Goal: Task Accomplishment & Management: Manage account settings

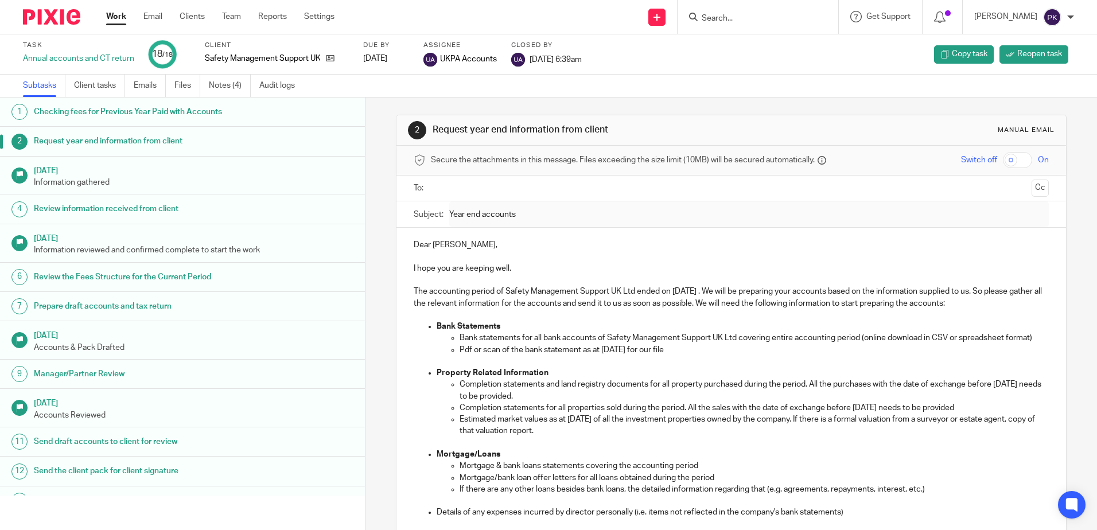
click at [811, 23] on form at bounding box center [761, 17] width 122 height 14
click at [759, 13] on form at bounding box center [761, 17] width 122 height 14
click at [759, 17] on input "Search" at bounding box center [751, 19] width 103 height 10
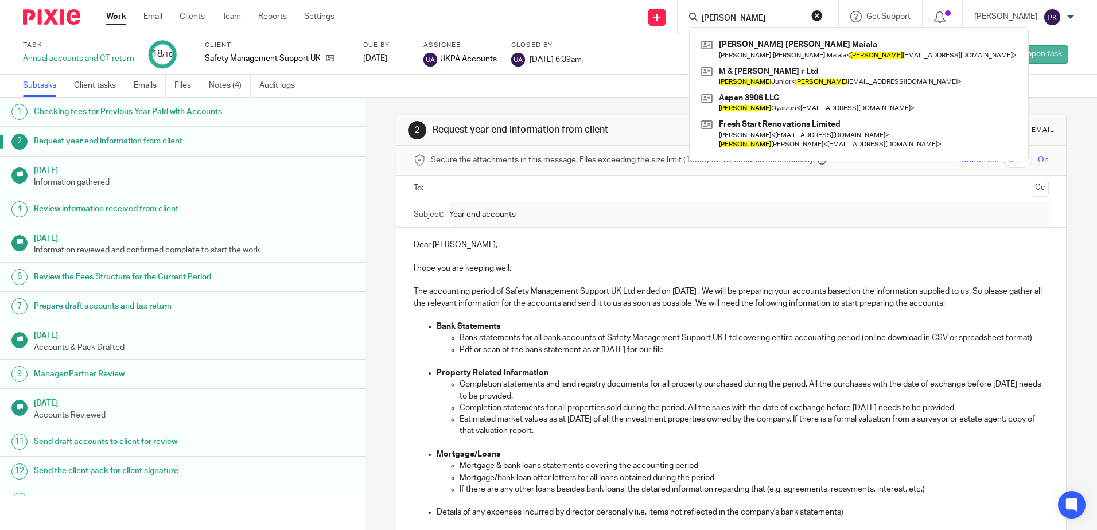
type input "miguel"
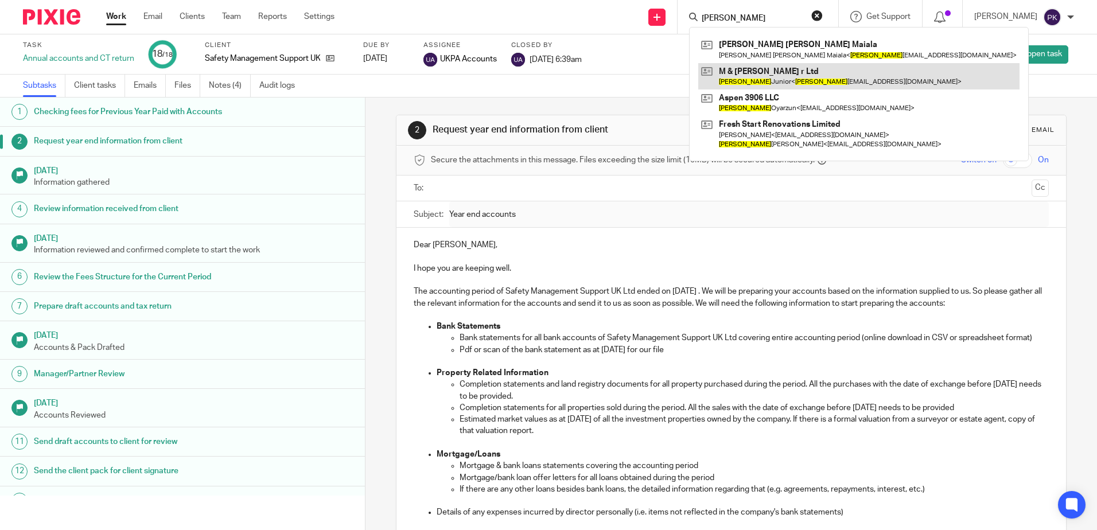
click at [762, 85] on link at bounding box center [858, 76] width 321 height 26
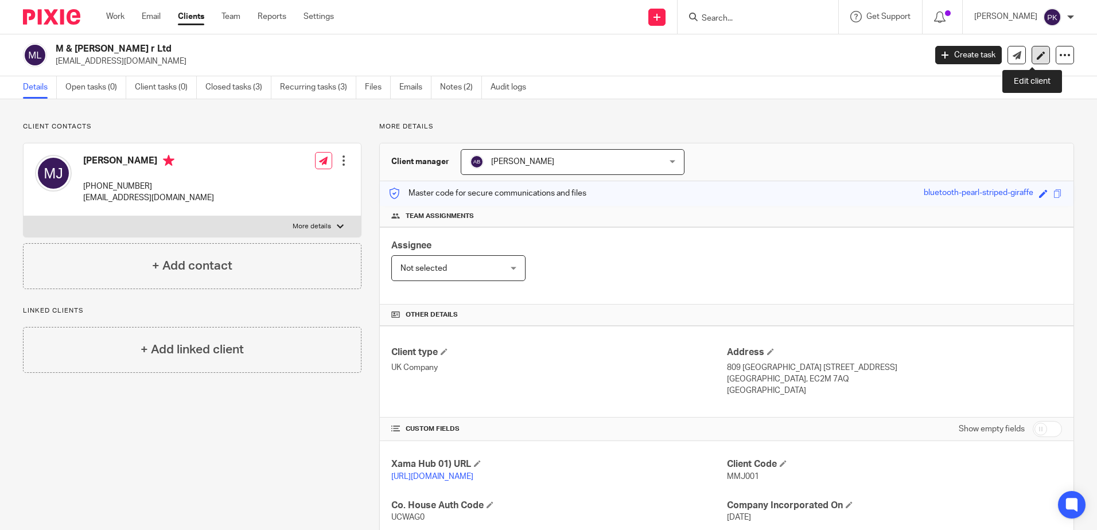
click at [1031, 60] on link at bounding box center [1040, 55] width 18 height 18
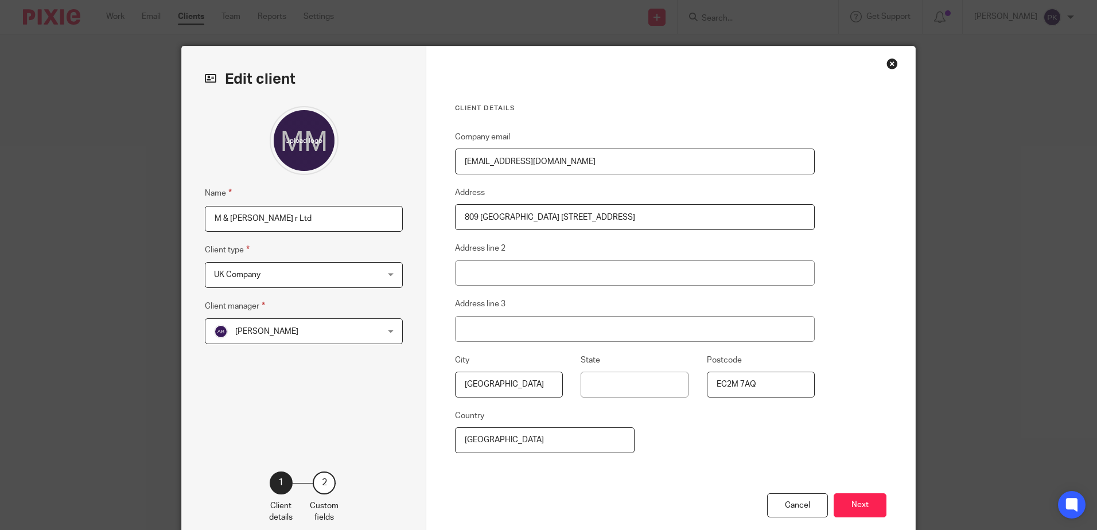
click at [891, 61] on div "Close this dialog window" at bounding box center [891, 63] width 11 height 11
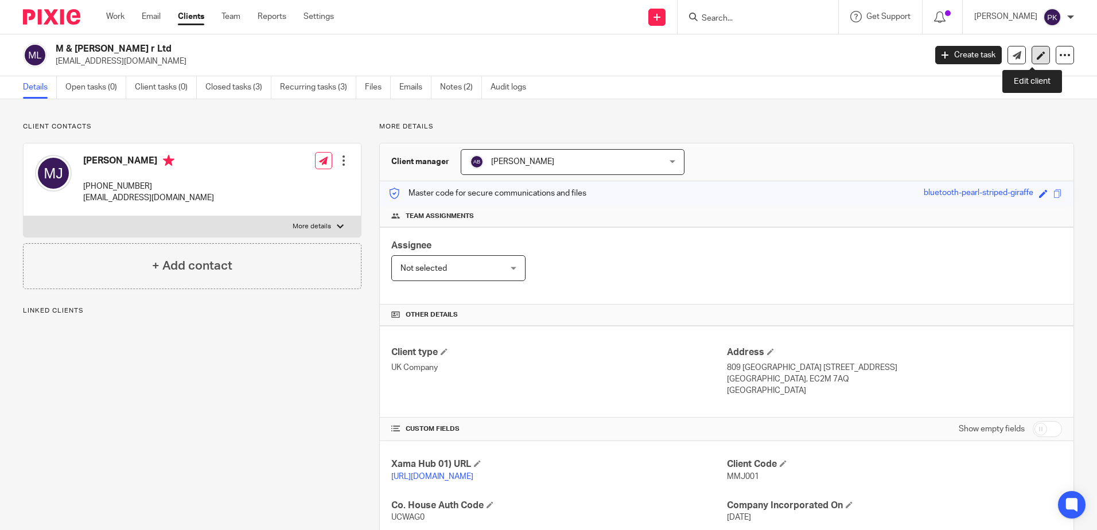
click at [1038, 52] on link at bounding box center [1040, 55] width 18 height 18
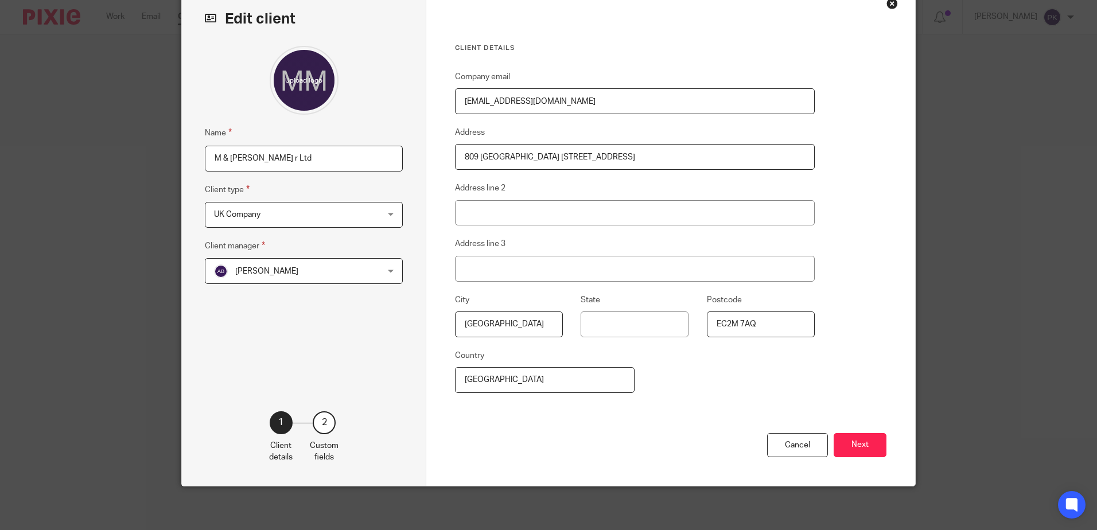
scroll to position [63, 0]
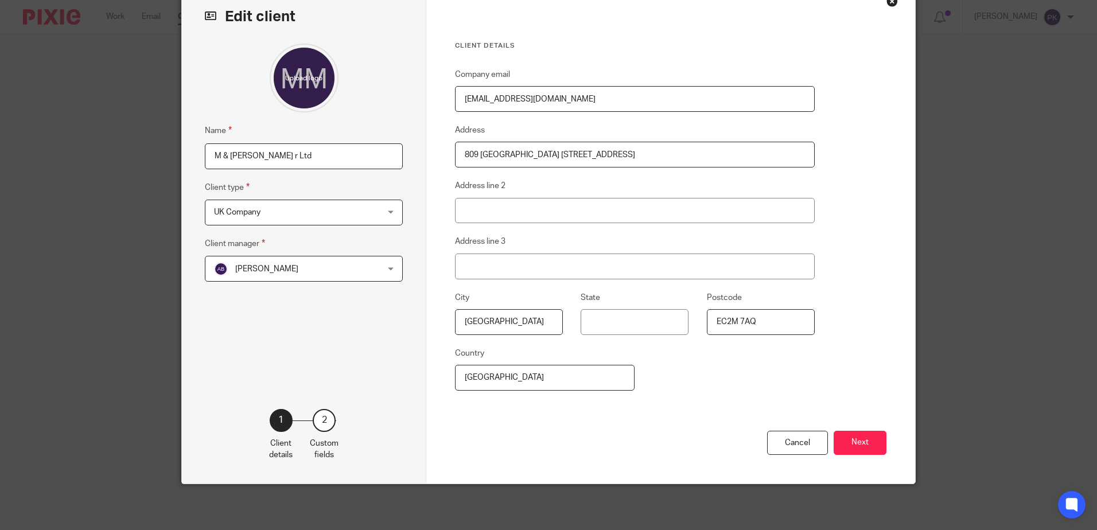
click at [841, 431] on div "Cancel Next" at bounding box center [670, 457] width 431 height 53
click at [845, 438] on button "Next" at bounding box center [859, 443] width 53 height 25
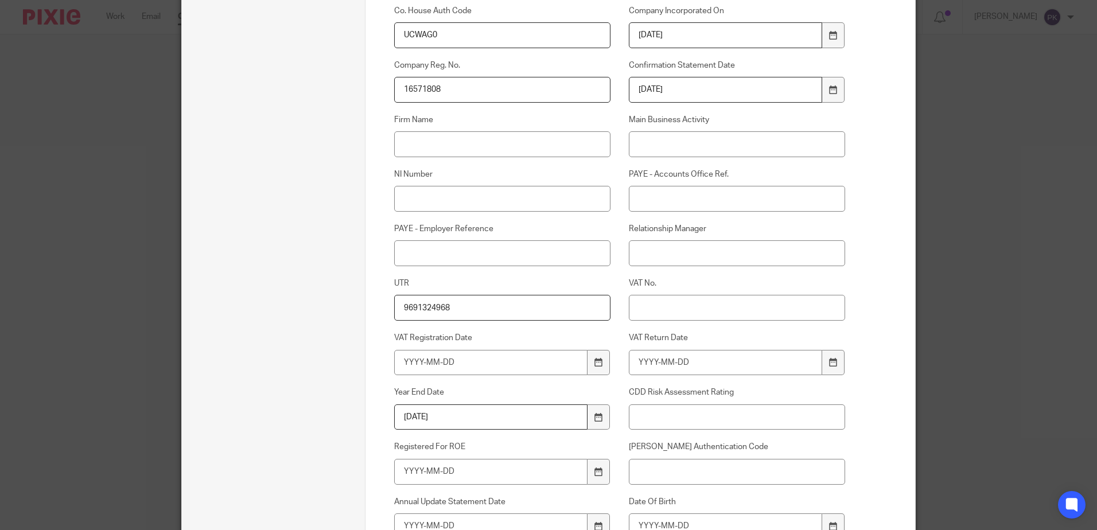
scroll to position [292, 0]
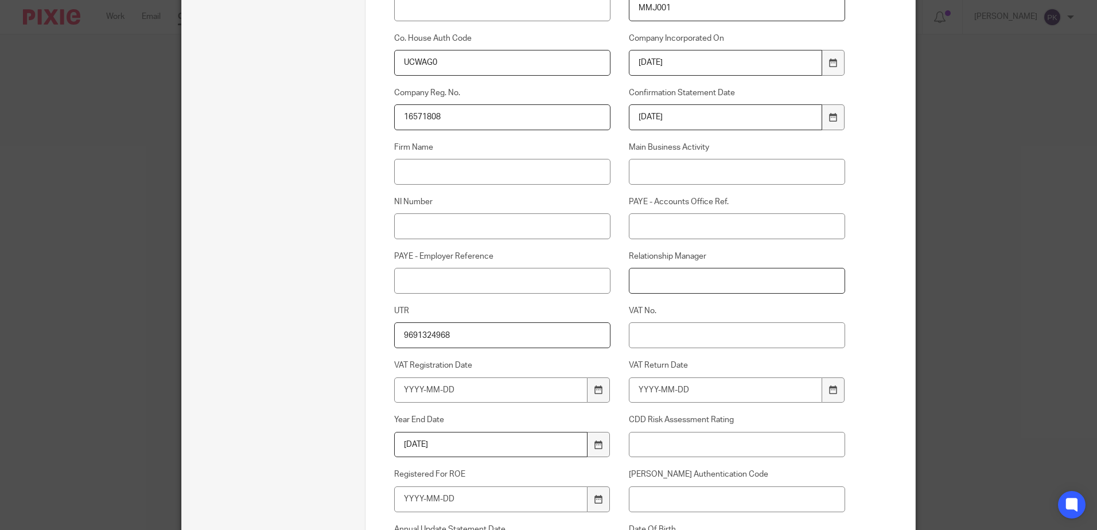
click at [692, 281] on input "Relationship Manager" at bounding box center [737, 281] width 217 height 26
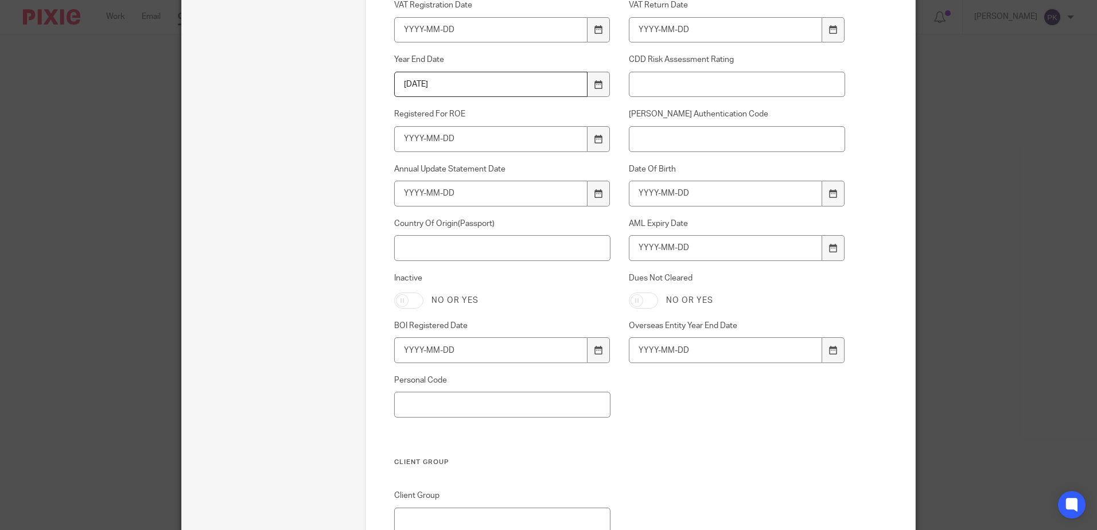
scroll to position [751, 0]
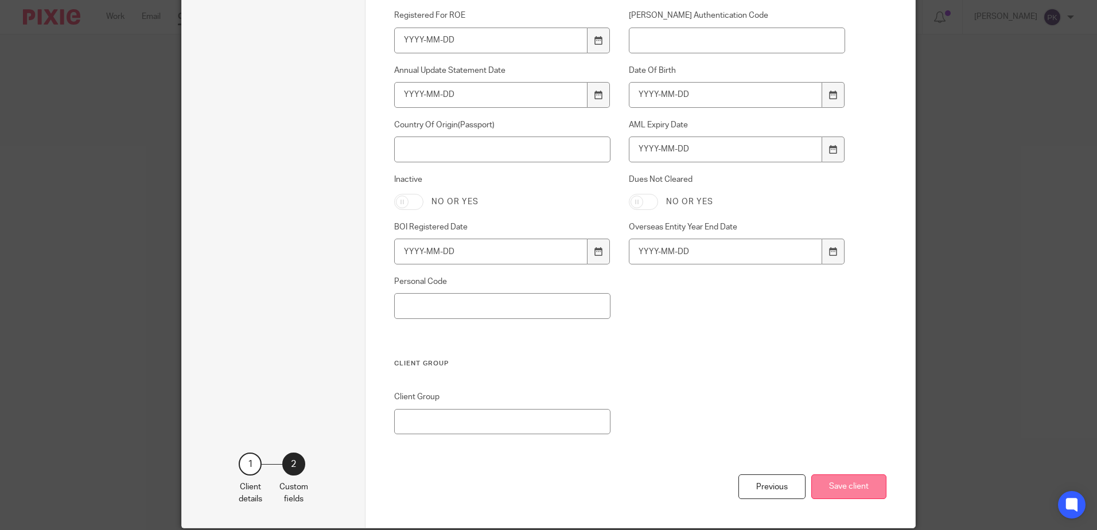
type input "[PERSON_NAME]"
click at [857, 482] on button "Save client" at bounding box center [848, 486] width 75 height 25
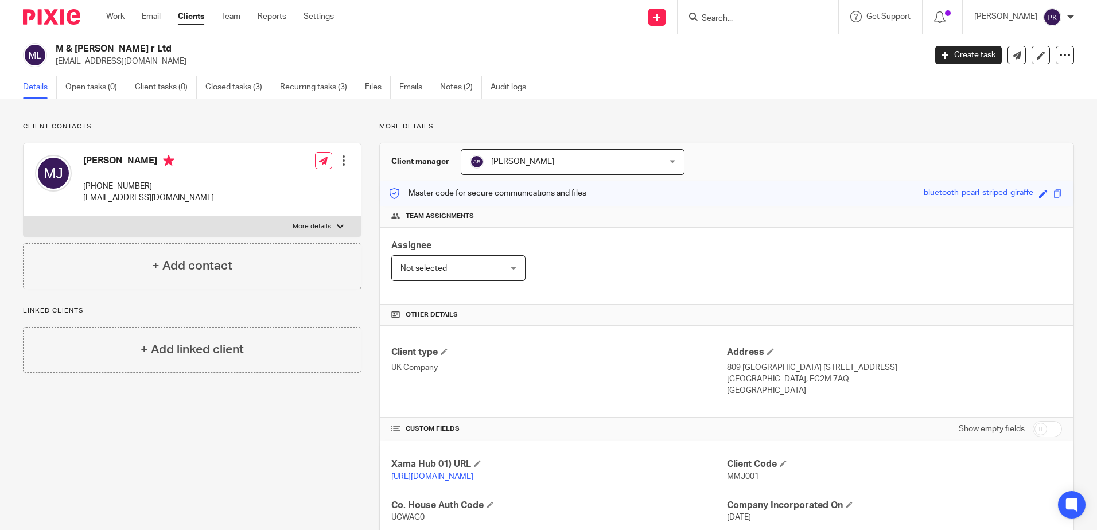
click at [342, 162] on div at bounding box center [343, 160] width 11 height 11
click at [316, 184] on link "Edit contact" at bounding box center [290, 186] width 110 height 17
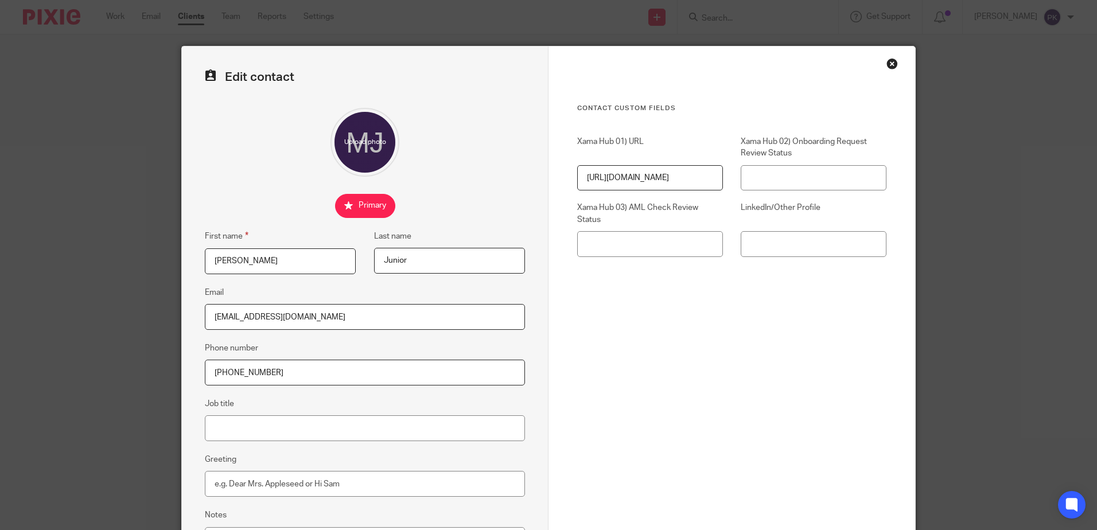
click at [886, 70] on div "Contact Custom fields Xama Hub 01) URL https://platform.xamatech.com/portal/crm…" at bounding box center [731, 324] width 367 height 557
click at [890, 62] on div "Close this dialog window" at bounding box center [891, 63] width 11 height 11
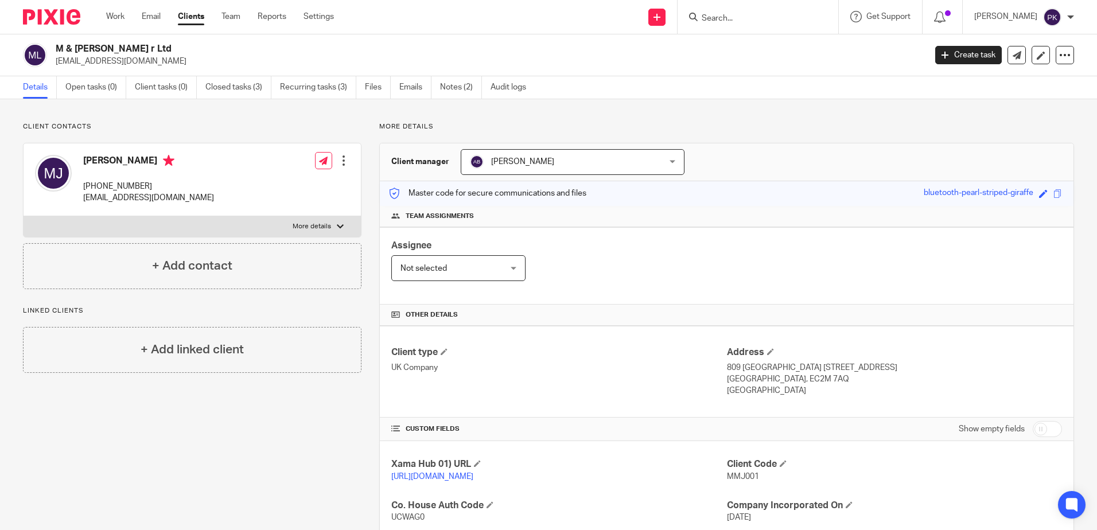
click at [201, 18] on link "Clients" at bounding box center [191, 16] width 26 height 11
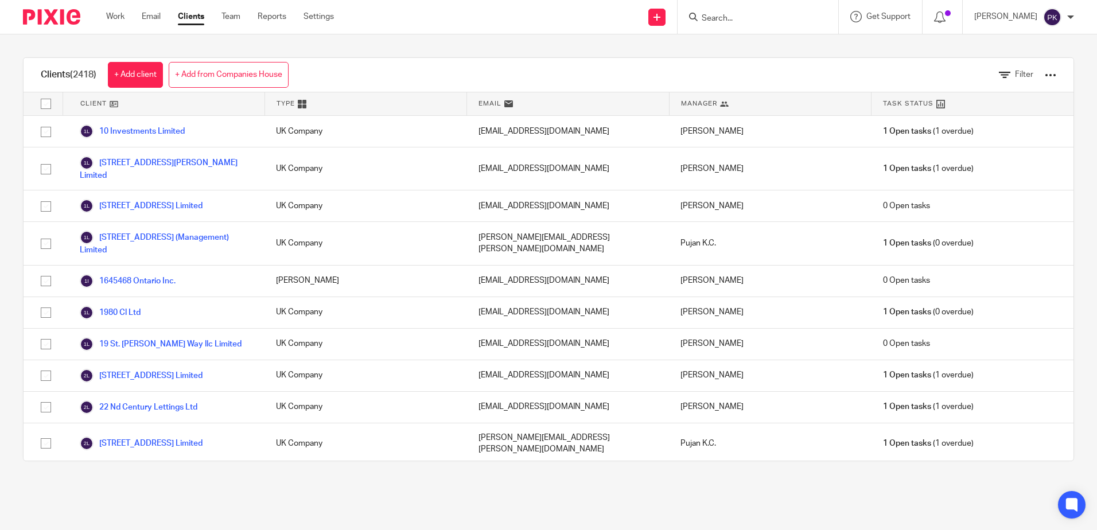
click at [746, 18] on input "Search" at bounding box center [751, 19] width 103 height 10
click at [1001, 70] on div "Filter" at bounding box center [1018, 75] width 75 height 34
click at [1015, 71] on span "Filter" at bounding box center [1024, 75] width 18 height 8
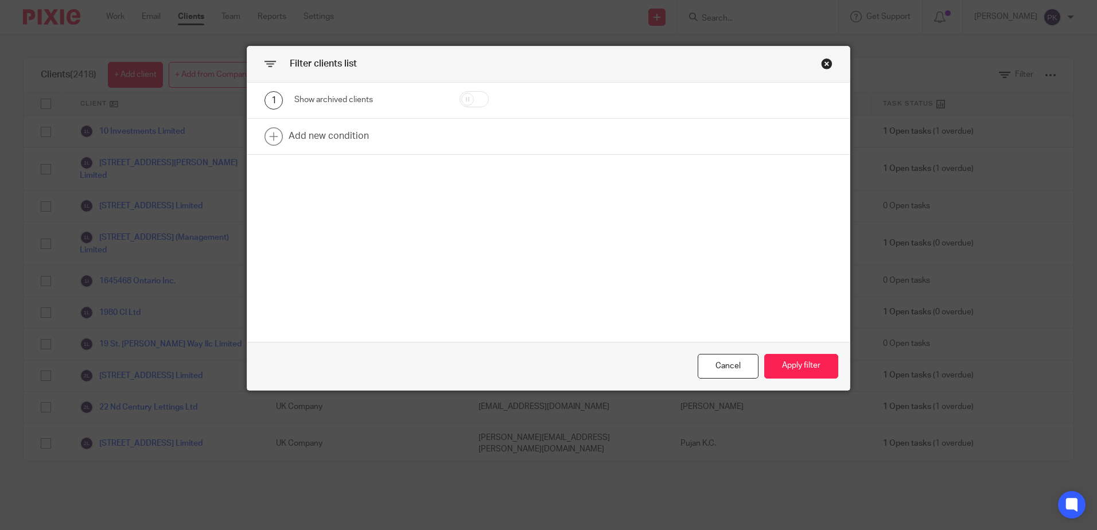
drag, startPoint x: 821, startPoint y: 64, endPoint x: 872, endPoint y: 68, distance: 51.3
click at [821, 65] on div "Close this dialog window" at bounding box center [826, 63] width 11 height 11
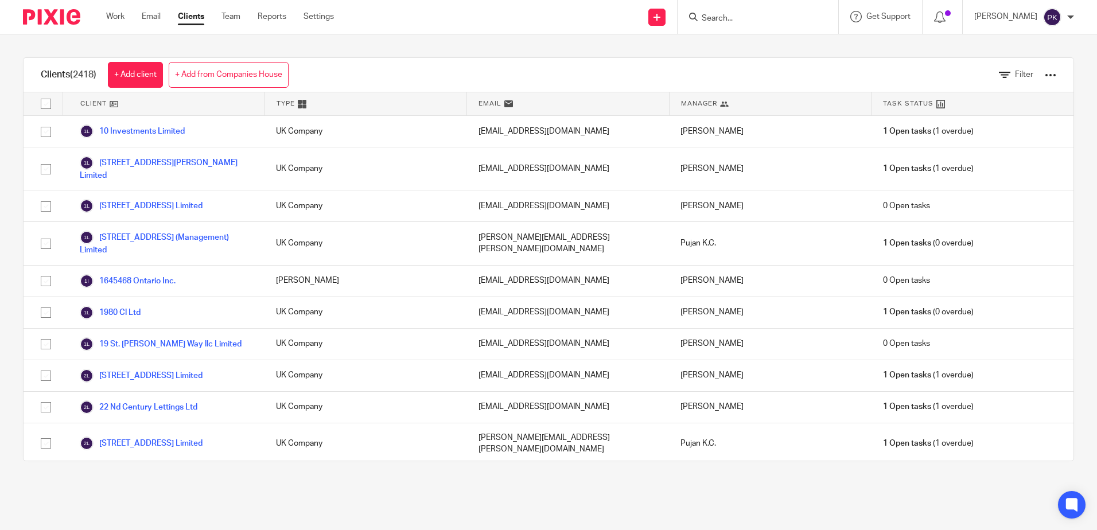
click at [1044, 74] on div at bounding box center [1049, 74] width 11 height 11
click at [1015, 72] on span "Filter" at bounding box center [1024, 75] width 18 height 8
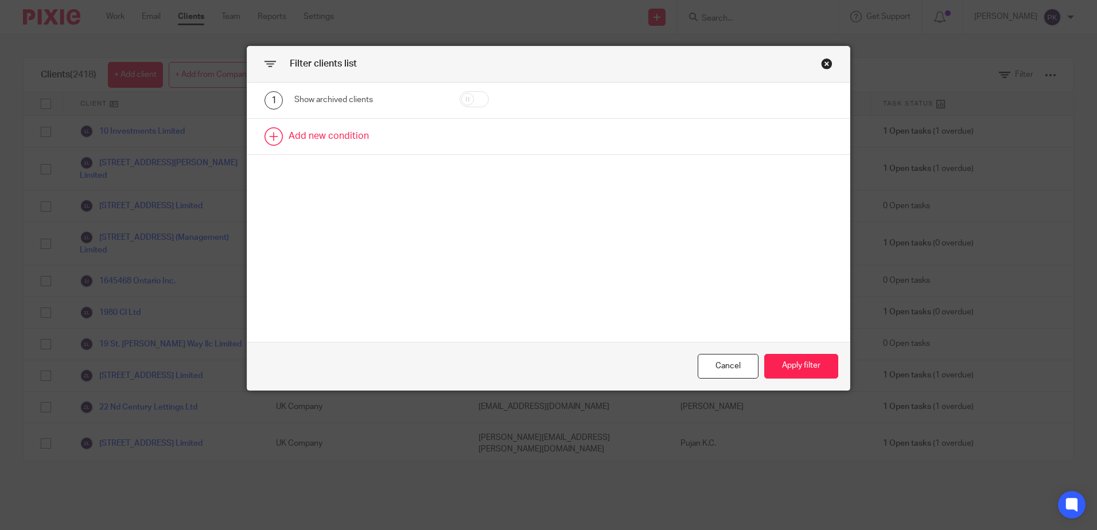
click at [408, 140] on link at bounding box center [548, 137] width 602 height 36
click at [422, 144] on div "Field" at bounding box center [367, 140] width 147 height 26
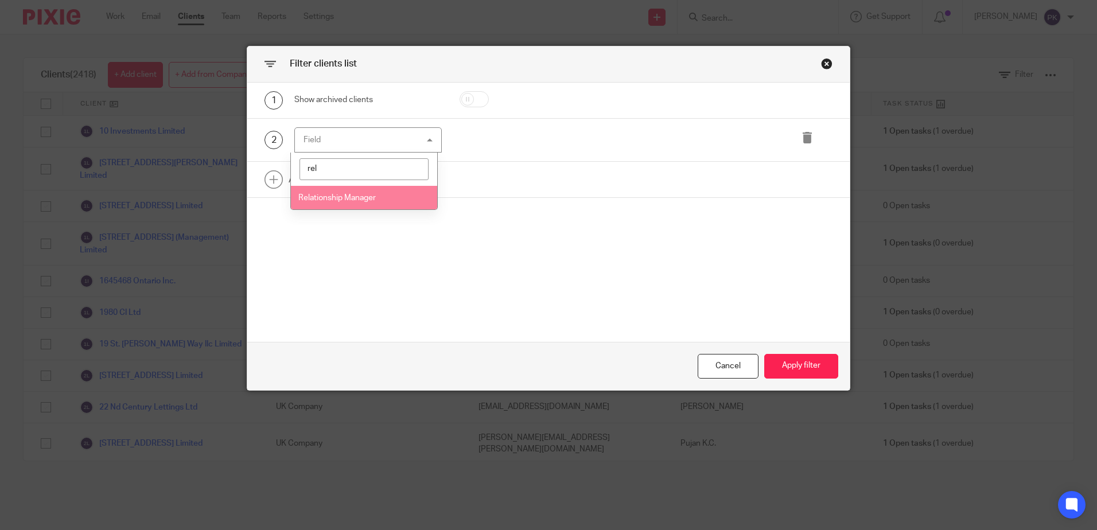
type input "rel"
click at [341, 207] on li "Relationship Manager" at bounding box center [364, 198] width 146 height 24
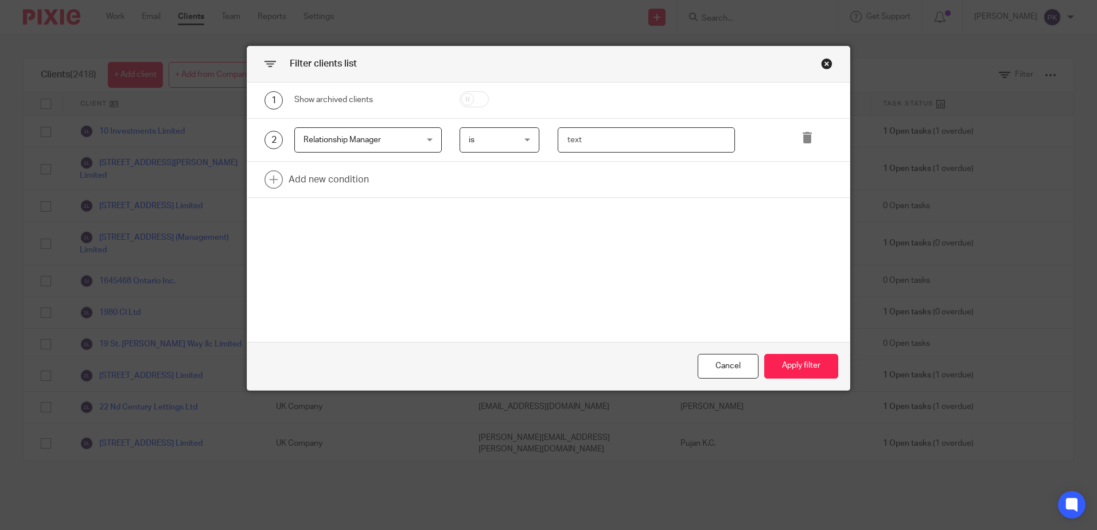
click at [599, 141] on input "text" at bounding box center [645, 140] width 177 height 26
type input "[PERSON_NAME]"
click at [802, 366] on button "Apply filter" at bounding box center [801, 366] width 74 height 25
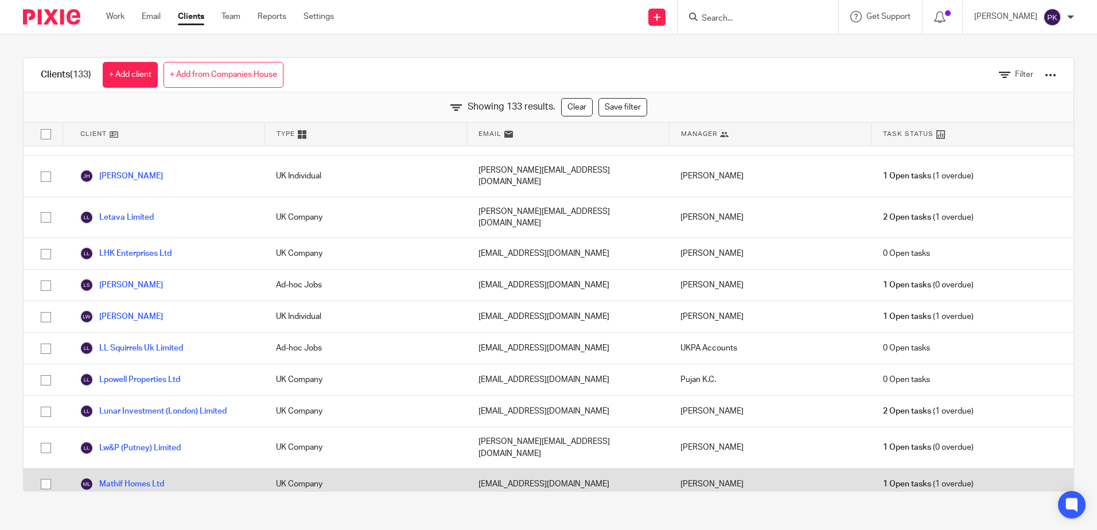
scroll to position [2337, 0]
